Goal: Check status

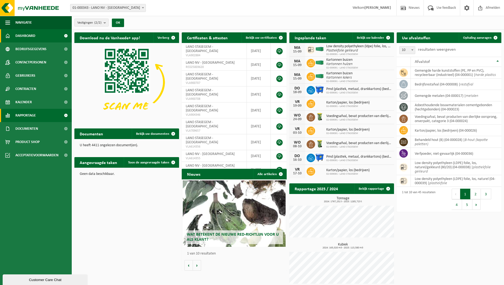
click at [38, 114] on link "Rapportage" at bounding box center [36, 115] width 72 height 13
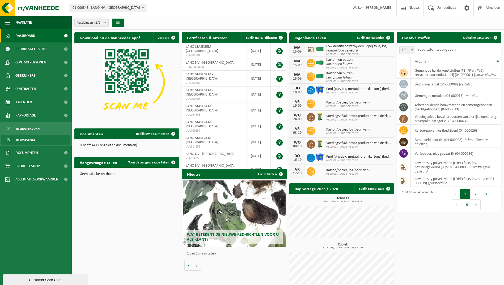
click at [44, 136] on link "In lijstvorm" at bounding box center [35, 140] width 69 height 10
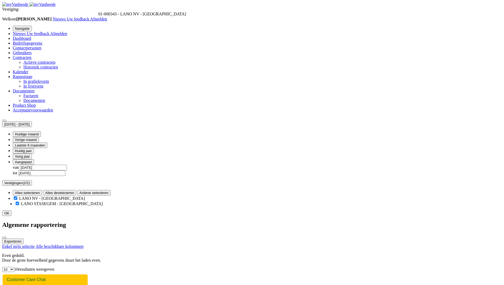
click at [17, 126] on b "submit" at bounding box center [17, 126] width 0 height 0
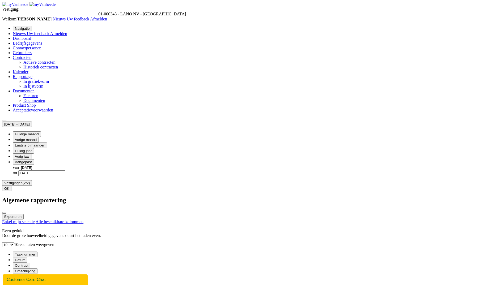
click at [32, 154] on button "Vorig jaar" at bounding box center [22, 157] width 19 height 6
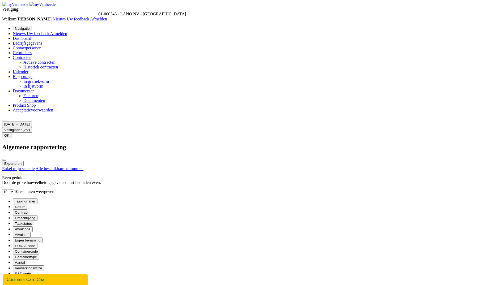
click at [32, 84] on span "In grafiekvorm" at bounding box center [35, 81] width 25 height 5
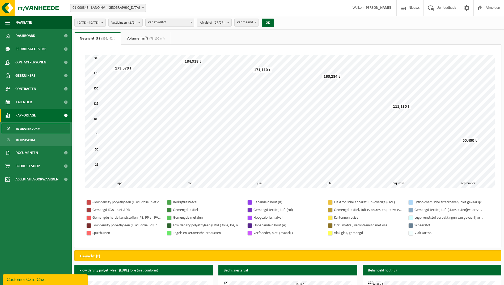
click at [98, 21] on span "[DATE] - [DATE]" at bounding box center [87, 23] width 21 height 8
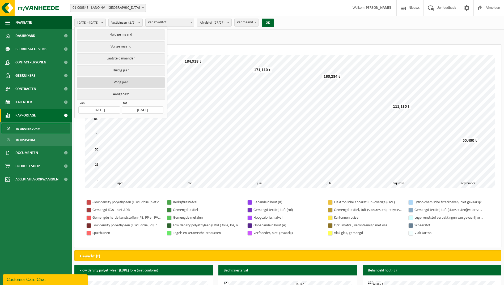
click at [137, 79] on button "Vorig jaar" at bounding box center [121, 82] width 88 height 11
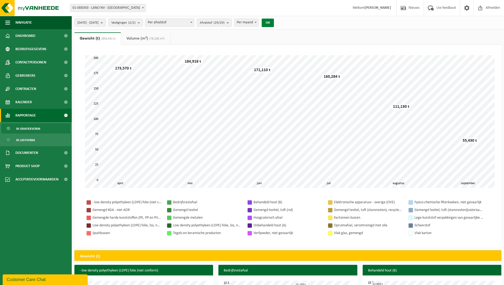
click at [274, 25] on button "OK" at bounding box center [268, 23] width 12 height 8
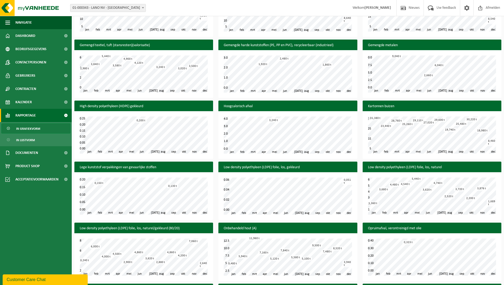
scroll to position [451, 0]
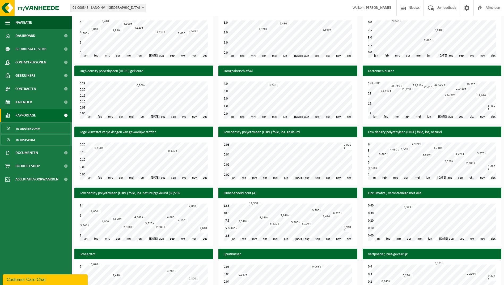
click at [33, 138] on span "In lijstvorm" at bounding box center [25, 140] width 19 height 10
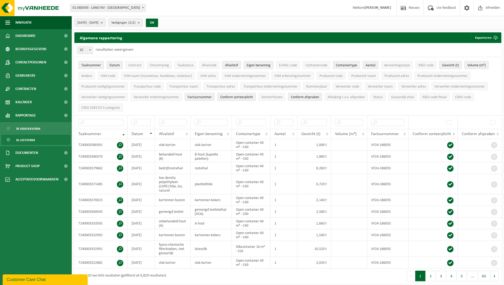
click at [106, 23] on button "[DATE] - [DATE]" at bounding box center [89, 23] width 31 height 8
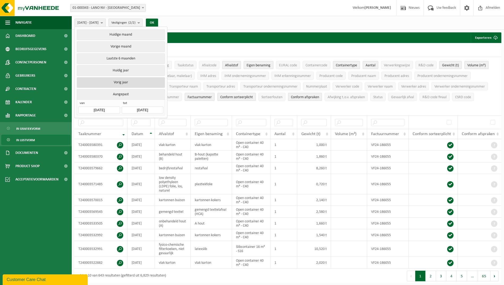
click at [130, 80] on button "Vorig jaar" at bounding box center [121, 82] width 88 height 11
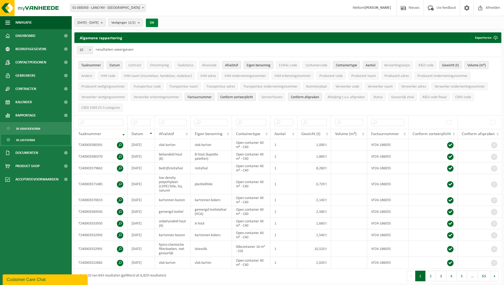
click at [158, 23] on button "OK" at bounding box center [152, 23] width 12 height 8
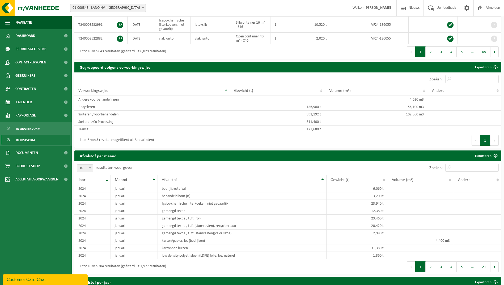
scroll to position [345, 0]
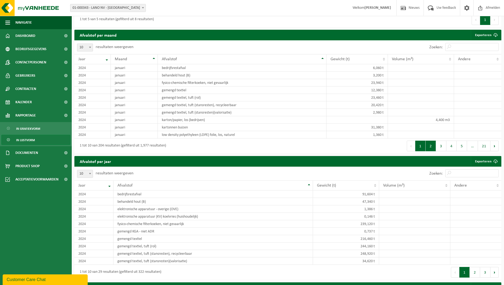
click at [435, 145] on button "2" at bounding box center [430, 146] width 10 height 11
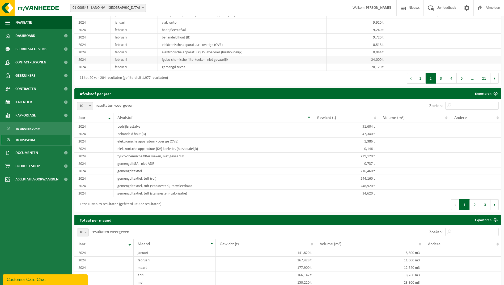
scroll to position [425, 0]
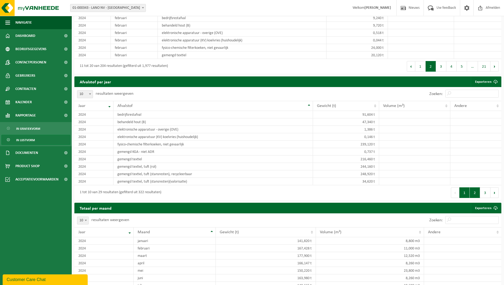
click at [475, 192] on button "2" at bounding box center [474, 192] width 10 height 11
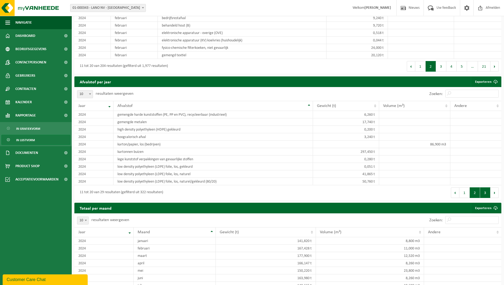
click at [481, 192] on button "3" at bounding box center [485, 192] width 10 height 11
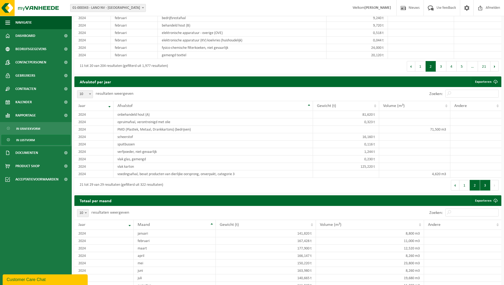
click at [474, 187] on button "2" at bounding box center [474, 185] width 10 height 11
